Goal: Task Accomplishment & Management: Manage account settings

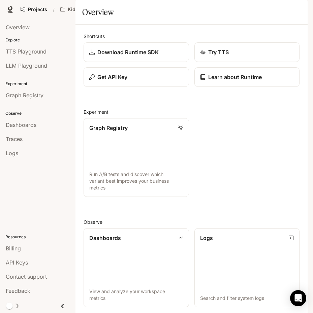
click at [157, 15] on div "Projects / Kidstopia - Live" at bounding box center [91, 9] width 146 height 13
drag, startPoint x: 157, startPoint y: 10, endPoint x: 259, endPoint y: 28, distance: 103.6
click at [259, 28] on div "Skip to main content Projects / Kidstopia - Live Character Studio Character Stu…" at bounding box center [156, 156] width 313 height 313
click at [259, 19] on div "Overview" at bounding box center [191, 11] width 219 height 13
drag, startPoint x: 169, startPoint y: 37, endPoint x: 240, endPoint y: 233, distance: 208.7
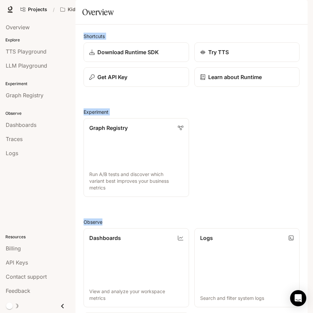
click at [240, 233] on main "Character studio Portal Overview Explore TTS Playground LLM Playground Experime…" at bounding box center [191, 255] width 232 height 510
click at [240, 233] on div "Shortcuts Download Runtime SDK Try TTS Get API Key Learn about Runtime Experime…" at bounding box center [191, 267] width 216 height 469
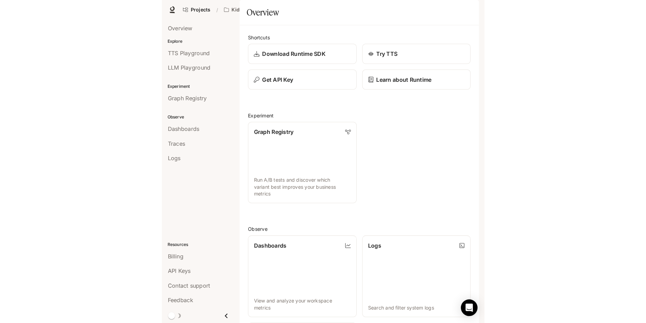
scroll to position [148, 0]
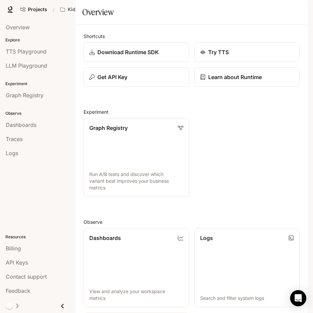
click at [299, 12] on img "button" at bounding box center [297, 9] width 9 height 9
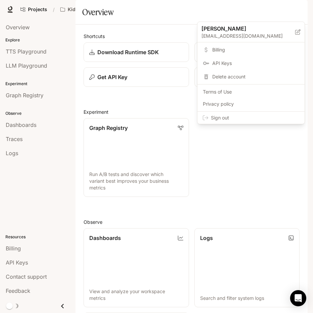
click at [246, 47] on span "Billing" at bounding box center [255, 49] width 87 height 7
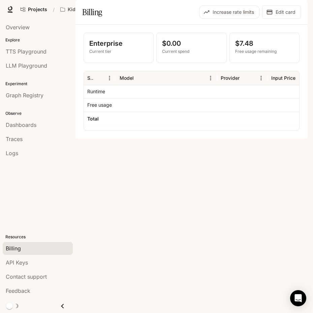
click at [145, 48] on p "Enterprise" at bounding box center [118, 43] width 59 height 10
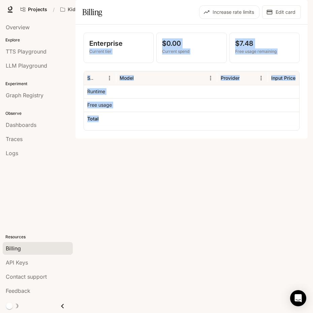
drag, startPoint x: 146, startPoint y: 62, endPoint x: 295, endPoint y: 182, distance: 191.1
click at [295, 139] on div "Enterprise Current tier $0.00 Current spend $7.48 Free usage remaining Service …" at bounding box center [191, 82] width 232 height 114
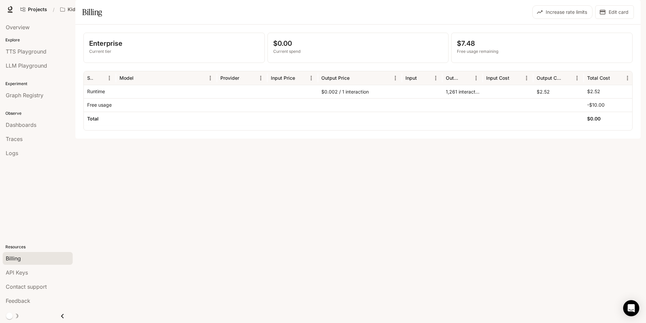
click at [274, 139] on div "Enterprise Current tier $0.00 Current spend $7.48 Free usage remaining Service …" at bounding box center [358, 82] width 566 height 114
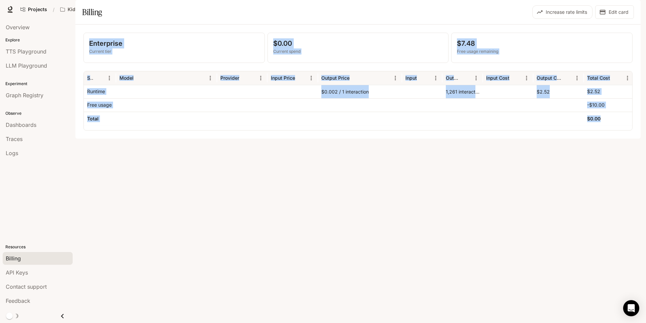
drag, startPoint x: 339, startPoint y: 179, endPoint x: 280, endPoint y: 22, distance: 168.3
click at [280, 22] on main "Character studio Portal Overview Explore TTS Playground LLM Playground Experime…" at bounding box center [358, 69] width 566 height 139
click at [280, 22] on section "Billing Increase rate limits Edit card" at bounding box center [358, 12] width 566 height 25
drag, startPoint x: 280, startPoint y: 22, endPoint x: 445, endPoint y: 199, distance: 242.1
click at [312, 139] on main "Character studio Portal Overview Explore TTS Playground LLM Playground Experime…" at bounding box center [358, 69] width 566 height 139
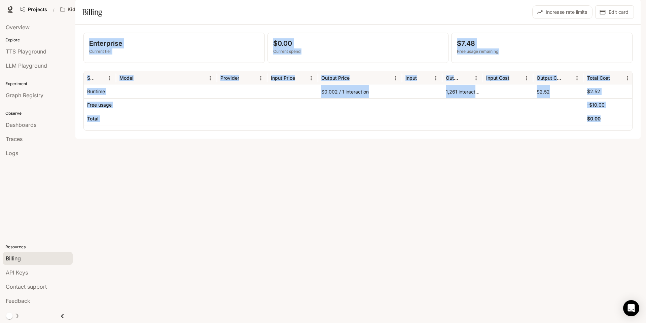
click at [312, 139] on div "Enterprise Current tier $0.00 Current spend $7.48 Free usage remaining Service …" at bounding box center [358, 82] width 566 height 114
drag, startPoint x: 516, startPoint y: 207, endPoint x: 318, endPoint y: 34, distance: 263.2
click at [312, 34] on main "Character studio Portal Overview Explore TTS Playground LLM Playground Experime…" at bounding box center [358, 69] width 566 height 139
click at [312, 19] on div "Billing" at bounding box center [219, 11] width 275 height 13
drag, startPoint x: 315, startPoint y: 28, endPoint x: 438, endPoint y: 193, distance: 205.8
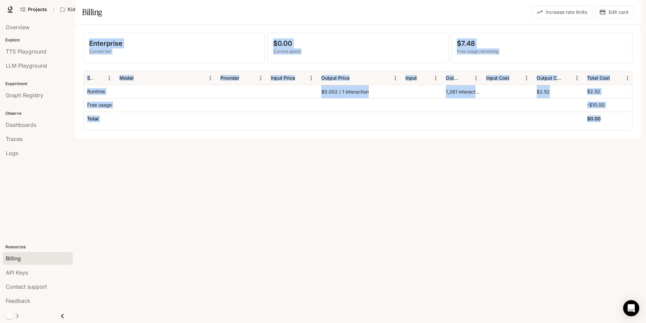
click at [312, 139] on main "Character studio Portal Overview Explore TTS Playground LLM Playground Experime…" at bounding box center [358, 69] width 566 height 139
click at [312, 139] on div "Enterprise Current tier $0.00 Current spend $7.48 Free usage remaining Service …" at bounding box center [358, 82] width 566 height 114
drag, startPoint x: 438, startPoint y: 193, endPoint x: 309, endPoint y: 27, distance: 210.2
click at [309, 27] on main "Character studio Portal Overview Explore TTS Playground LLM Playground Experime…" at bounding box center [358, 69] width 566 height 139
click at [309, 19] on div "Billing" at bounding box center [219, 11] width 275 height 13
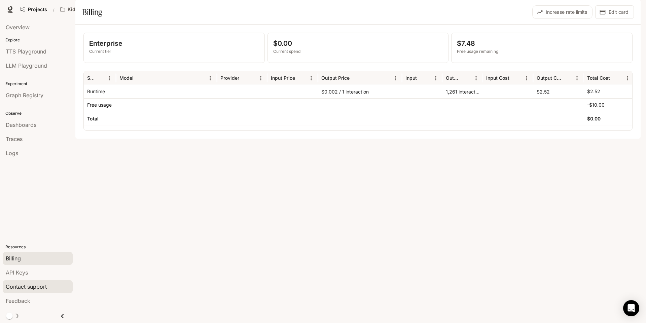
click at [35, 287] on span "Contact support" at bounding box center [26, 287] width 41 height 8
click at [219, 139] on div "Enterprise Current tier $0.00 Current spend $7.48 Free usage remaining Service …" at bounding box center [358, 82] width 566 height 114
click at [312, 19] on button "Edit card" at bounding box center [615, 11] width 39 height 13
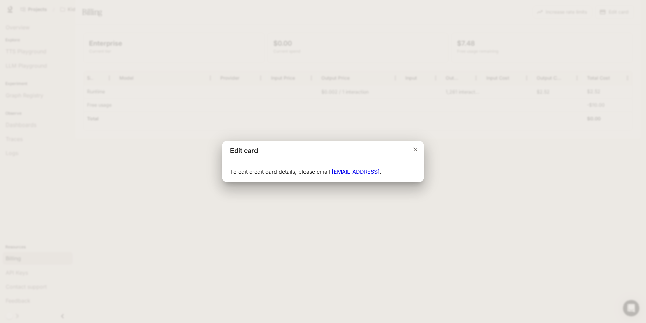
click at [312, 180] on div "Edit card To edit credit card details, please email [EMAIL_ADDRESS] ." at bounding box center [323, 161] width 646 height 323
